Goal: Task Accomplishment & Management: Use online tool/utility

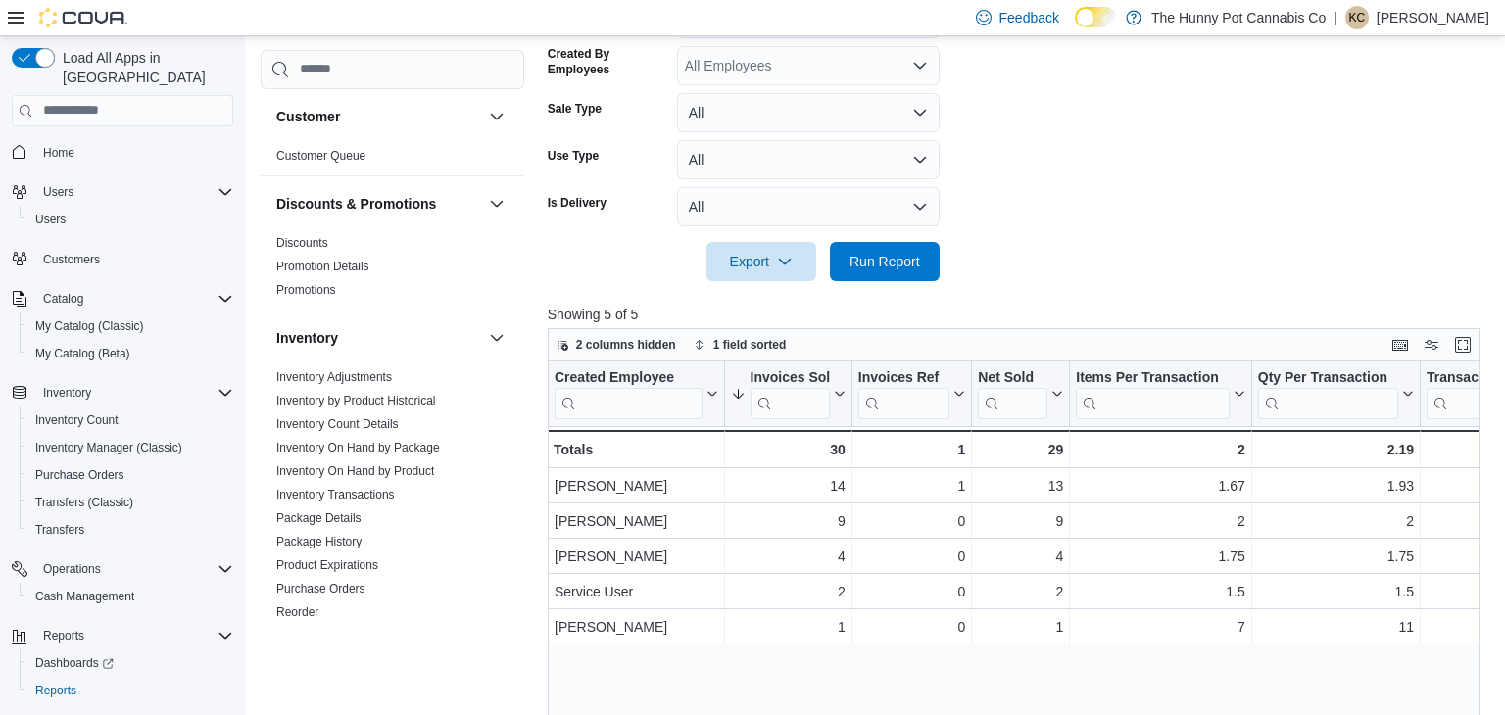
scroll to position [28, 0]
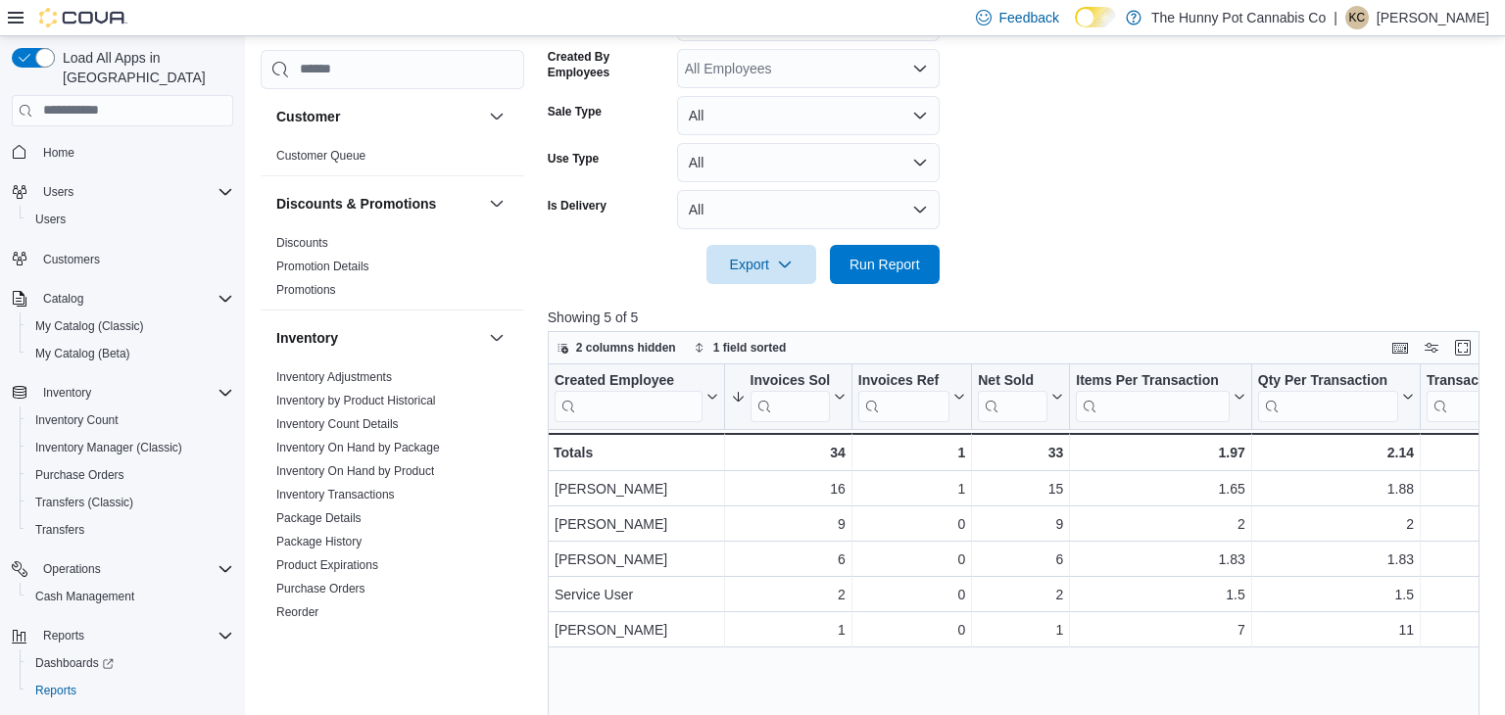
scroll to position [484, 0]
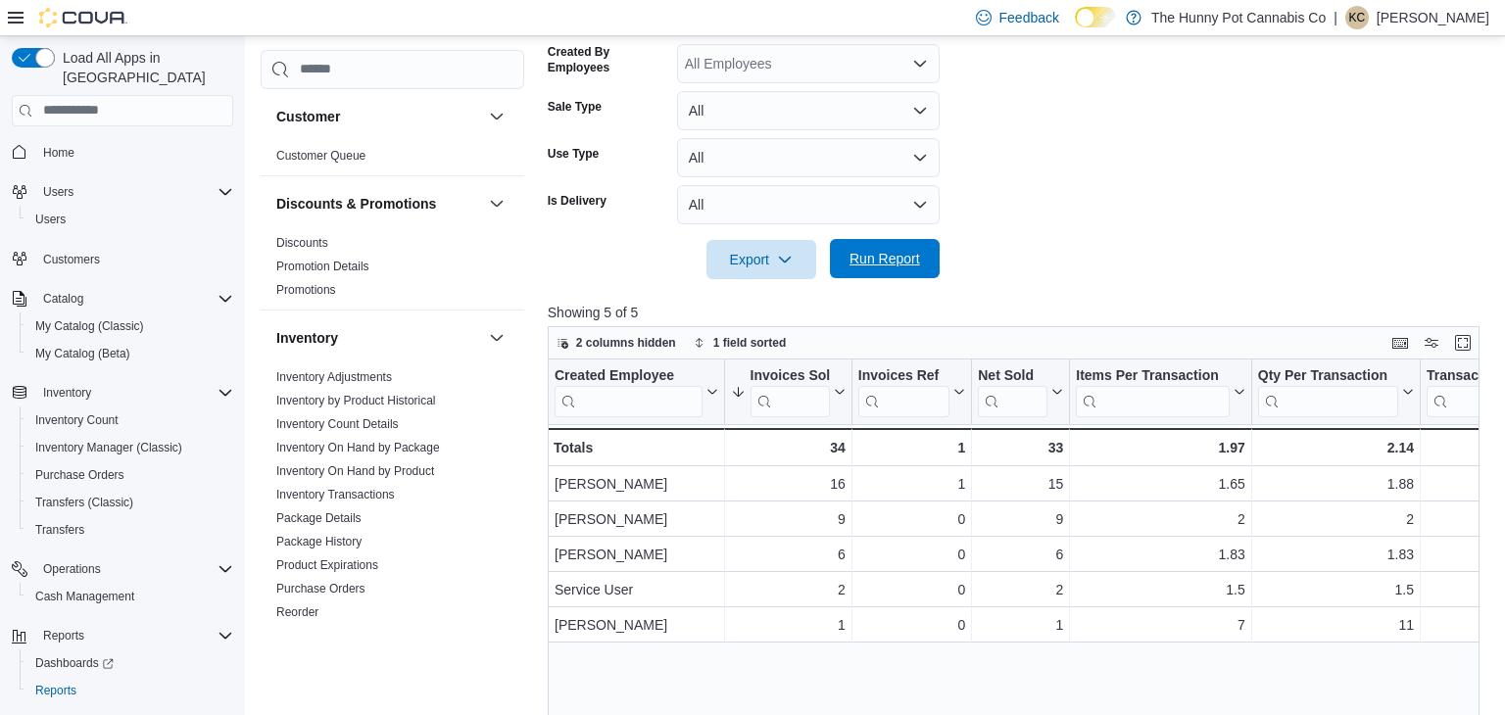
click at [874, 256] on span "Run Report" at bounding box center [885, 259] width 71 height 20
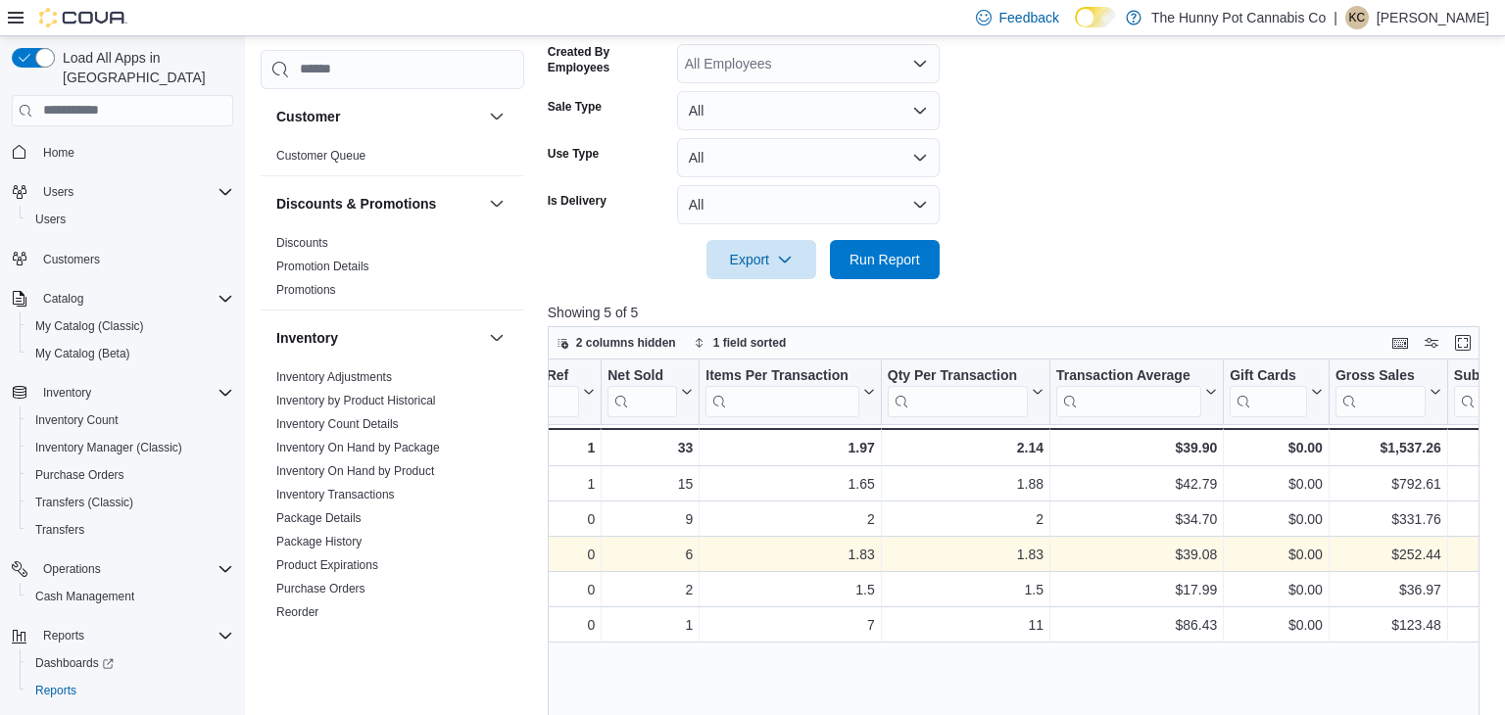
scroll to position [0, 0]
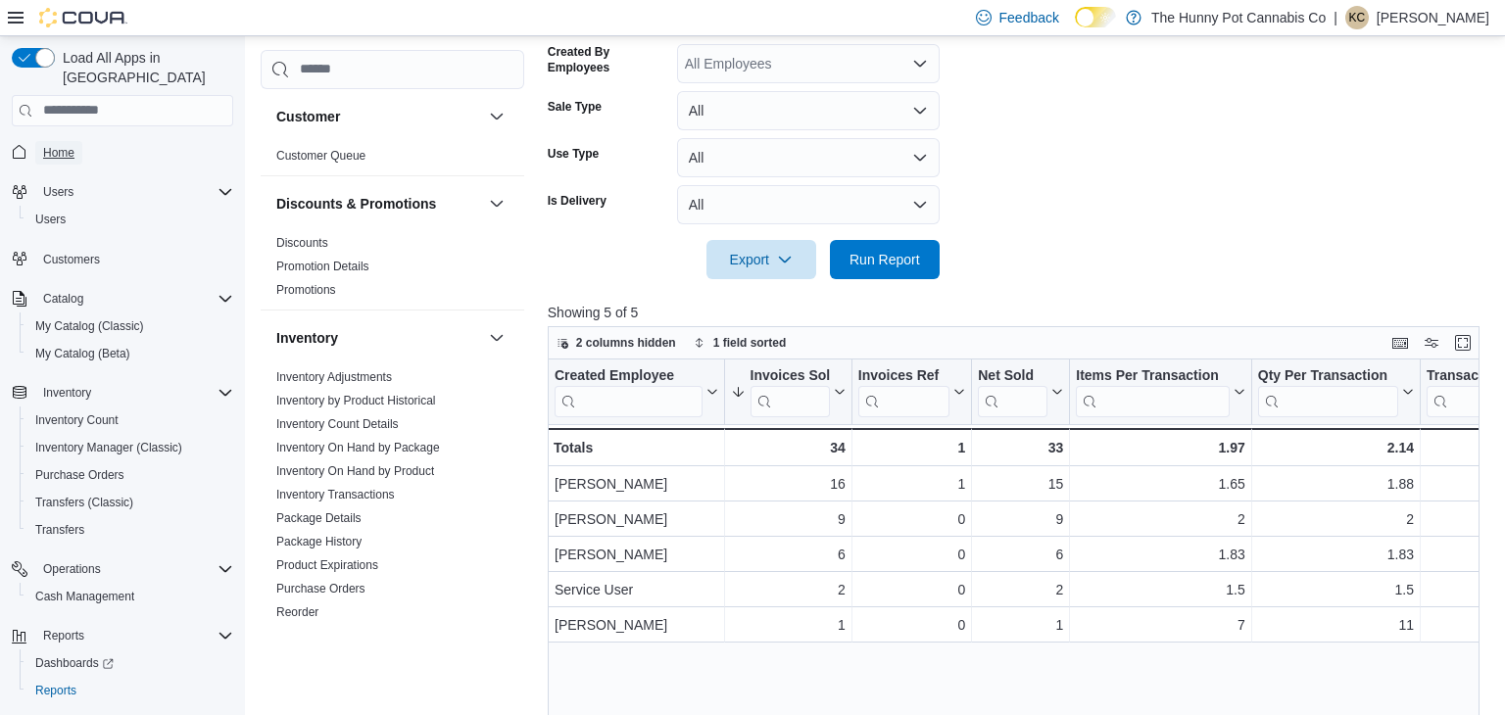
click at [61, 145] on span "Home" at bounding box center [58, 153] width 31 height 16
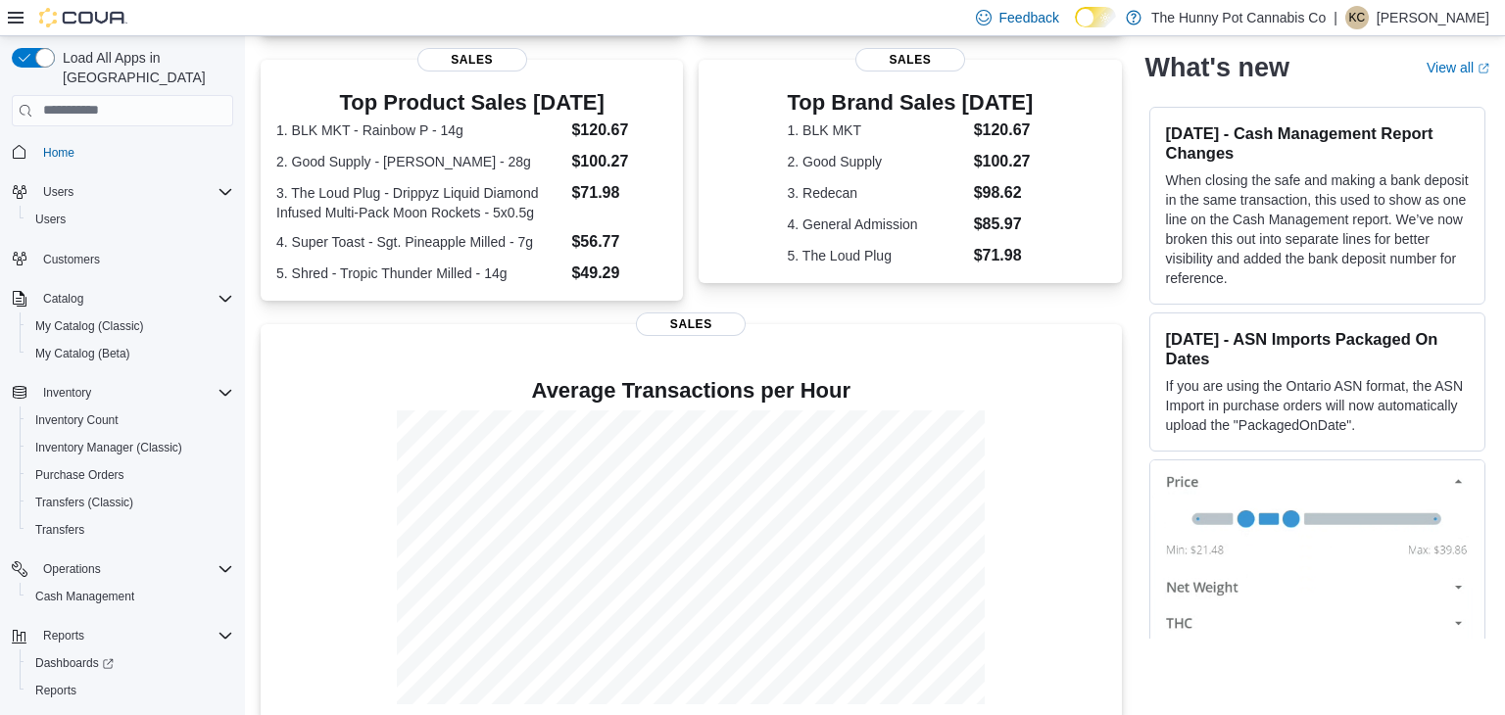
scroll to position [406, 0]
